Goal: Find specific page/section: Find specific page/section

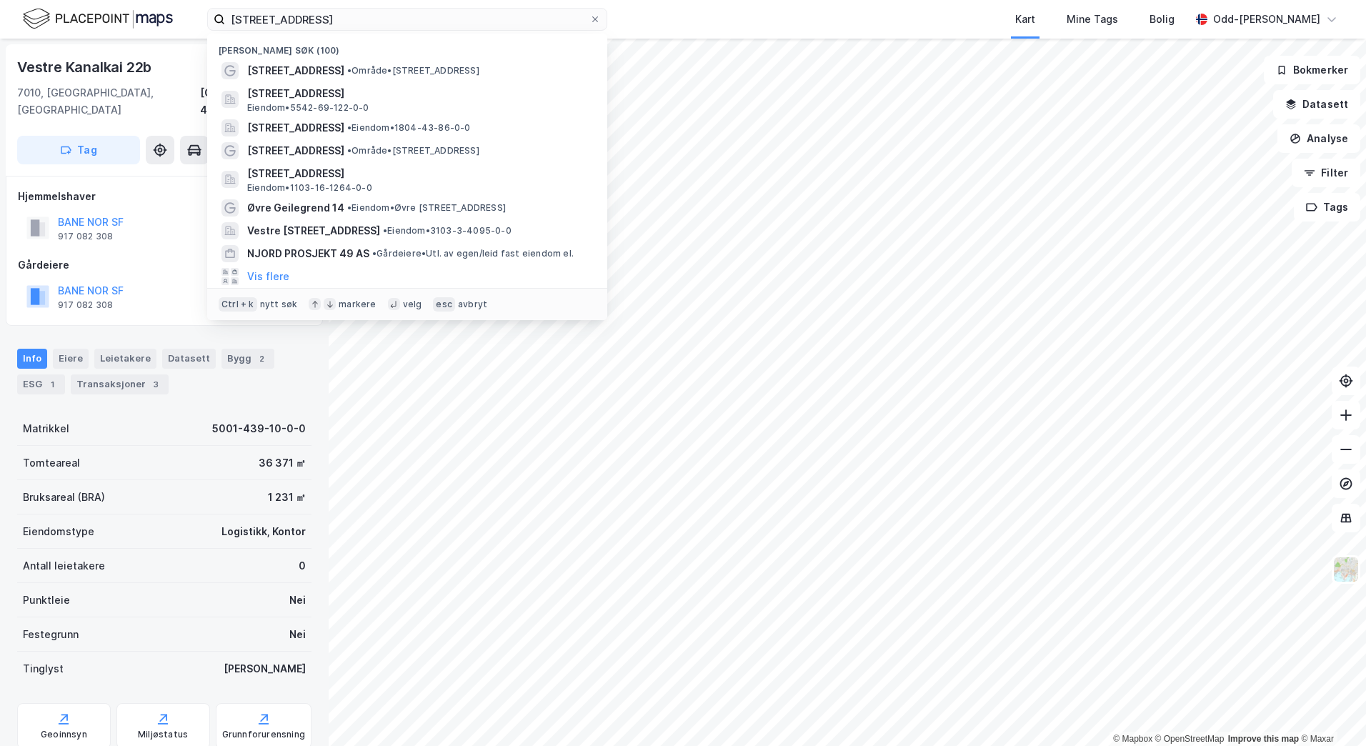
click at [202, 14] on div "[STREET_ADDRESS] Nylige søk (100) [STREET_ADDRESS] • Område • [STREET_ADDRESS] …" at bounding box center [683, 19] width 1366 height 39
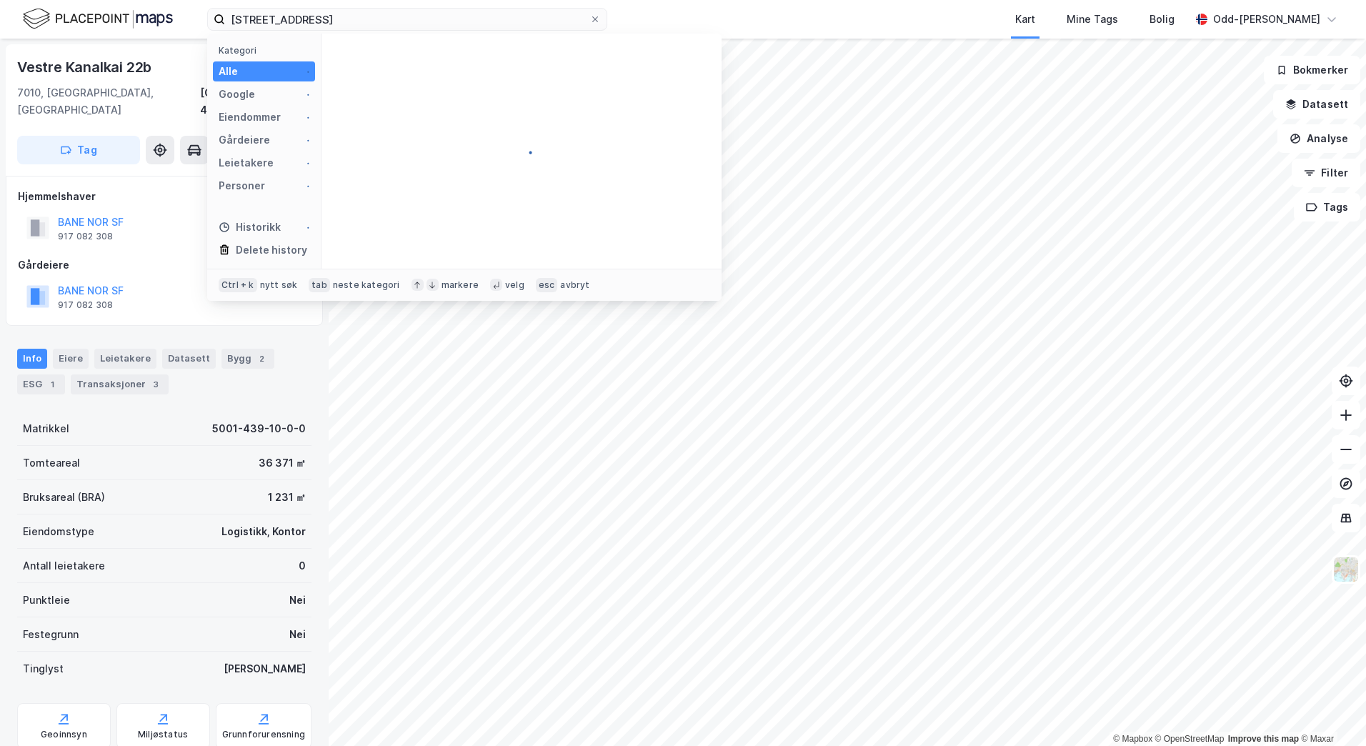
type input "[STREET_ADDRESS]"
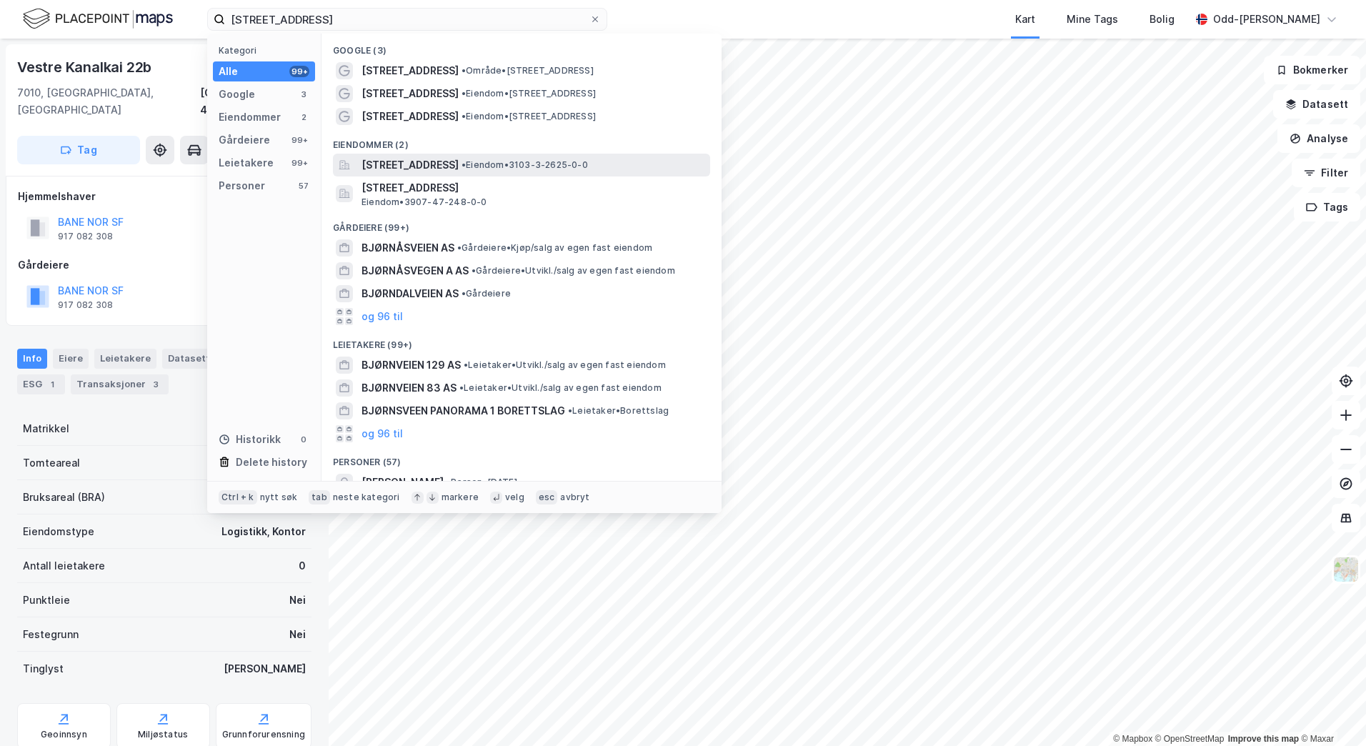
click at [399, 164] on span "[STREET_ADDRESS]" at bounding box center [410, 164] width 97 height 17
